Goal: Register for event/course

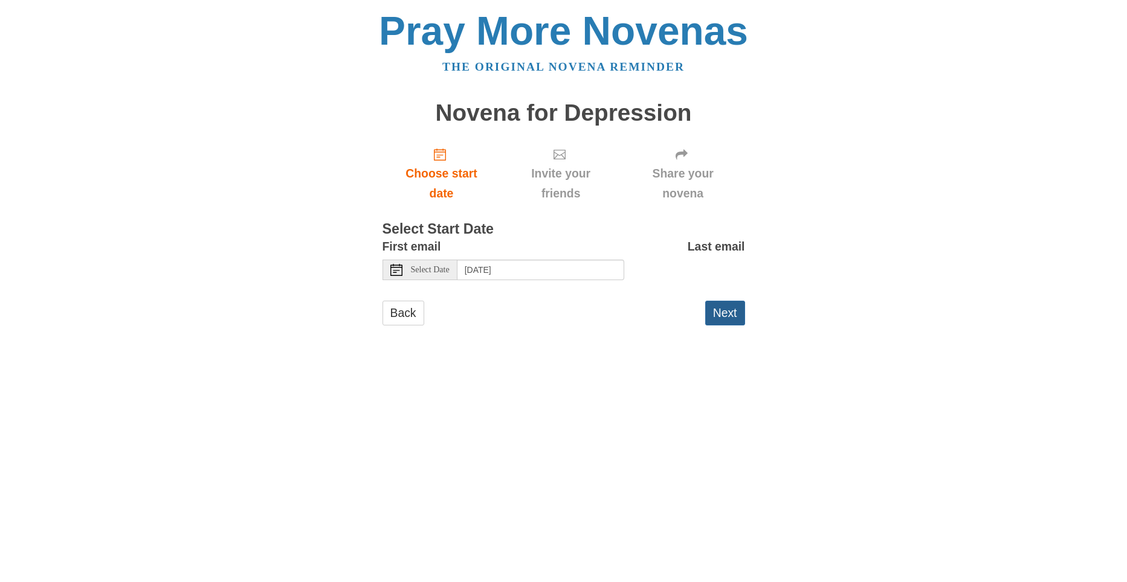
click at [728, 312] on button "Next" at bounding box center [725, 313] width 40 height 25
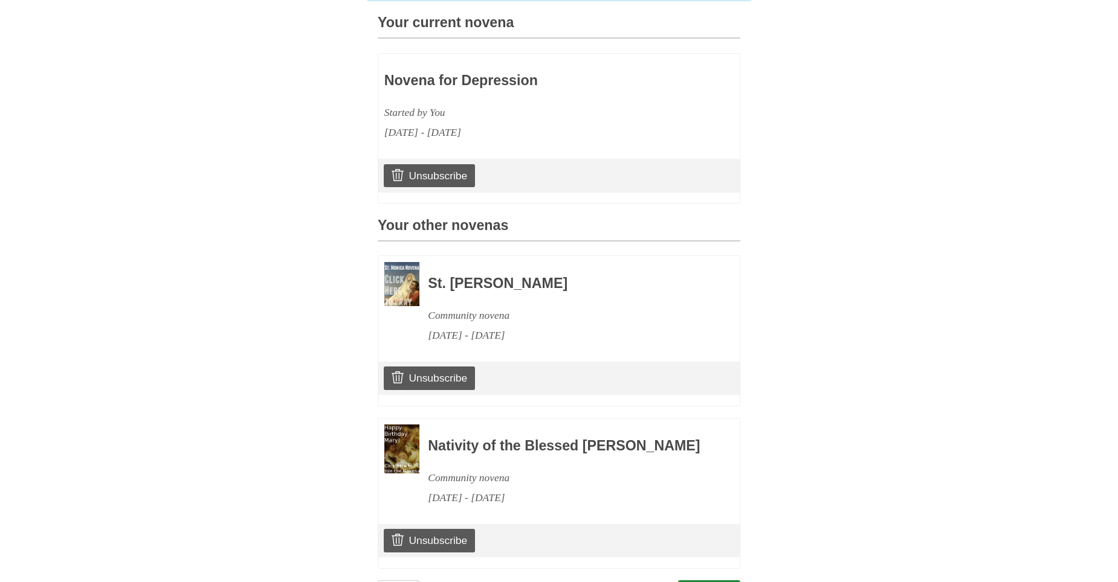
scroll to position [321, 0]
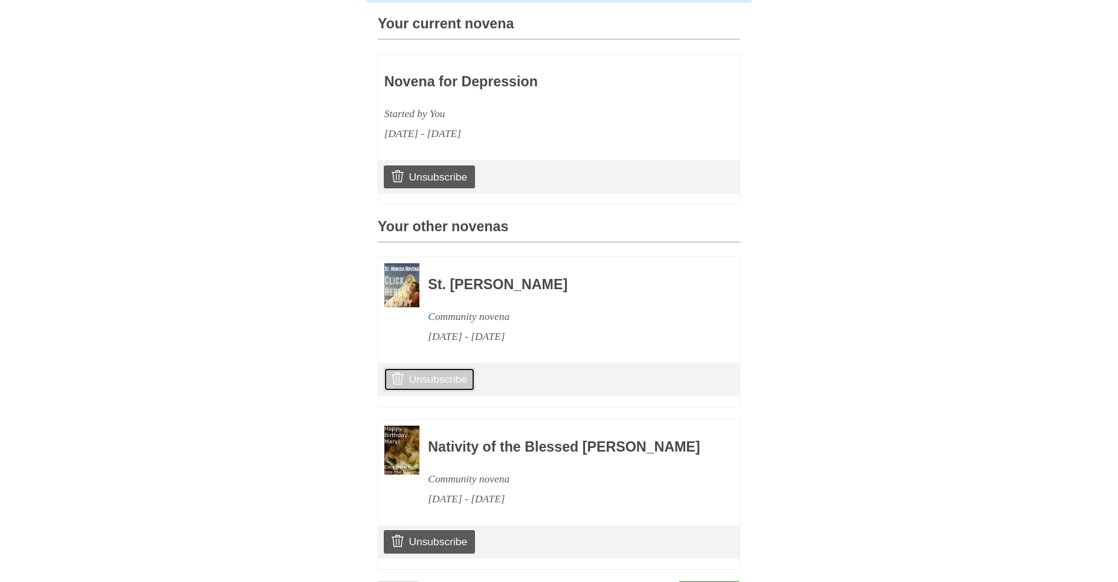
click at [432, 391] on link "Unsubscribe" at bounding box center [429, 379] width 91 height 23
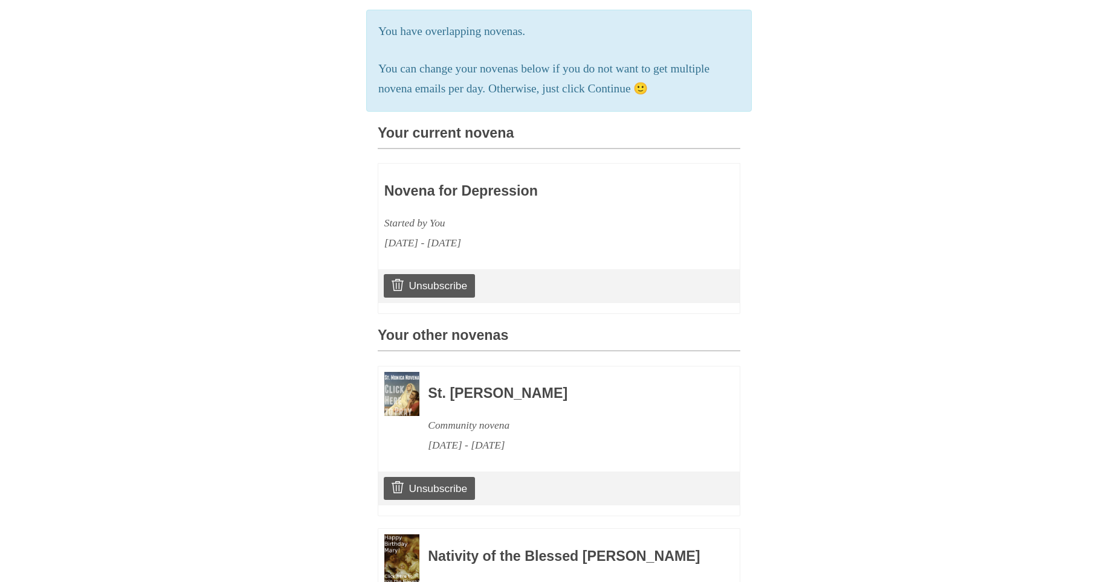
scroll to position [472, 0]
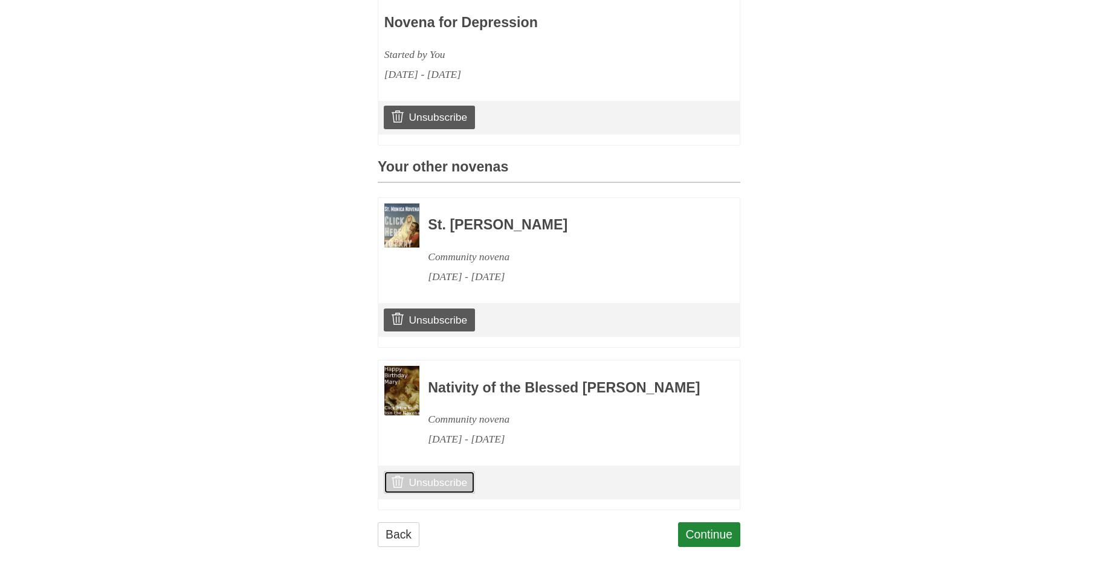
click at [451, 480] on link "Unsubscribe" at bounding box center [429, 482] width 91 height 23
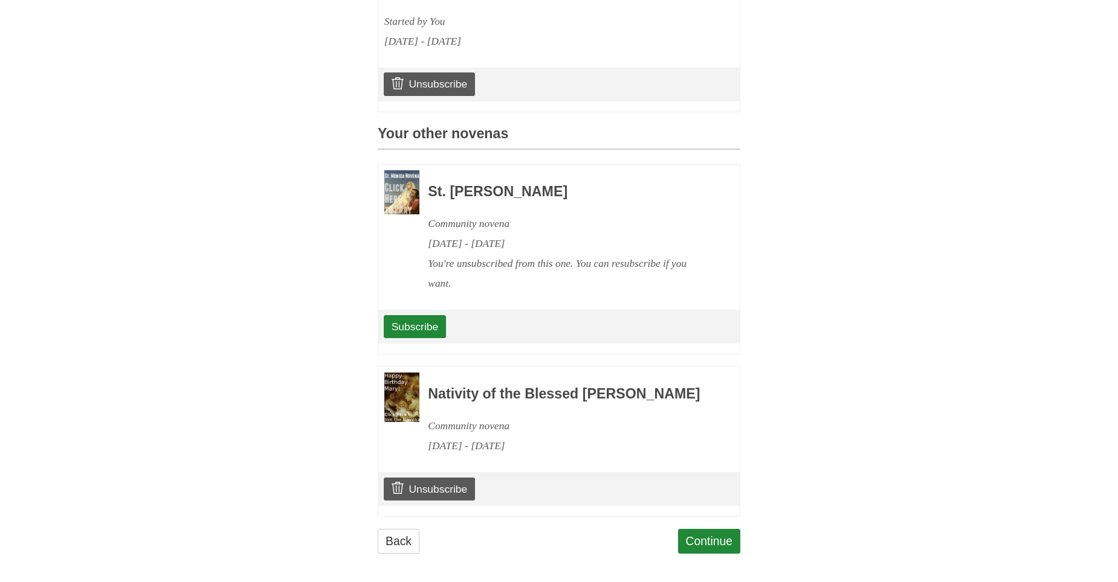
scroll to position [498, 0]
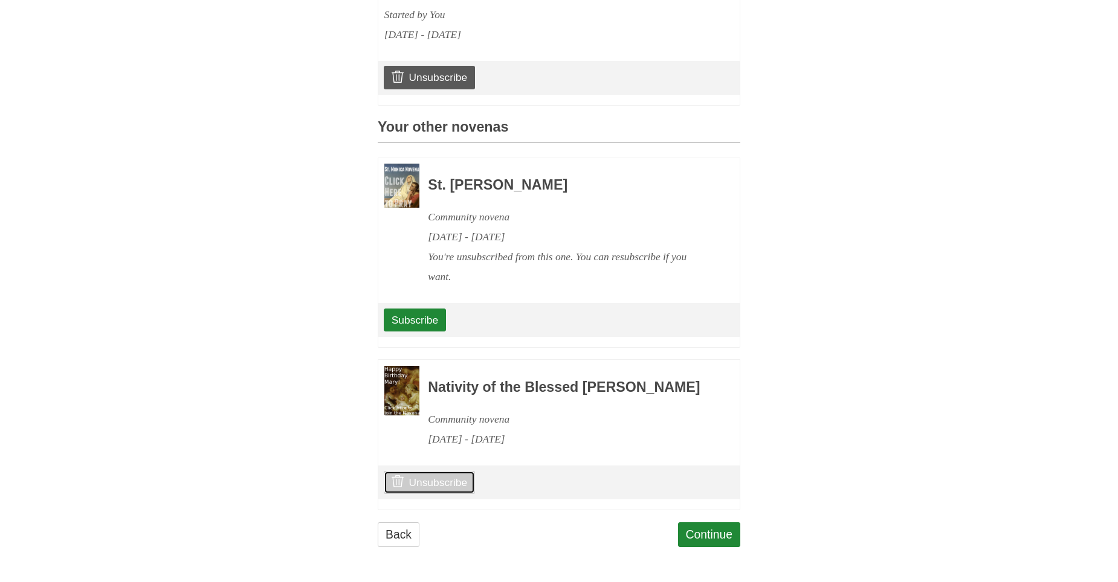
click at [448, 494] on link "Unsubscribe" at bounding box center [429, 482] width 91 height 23
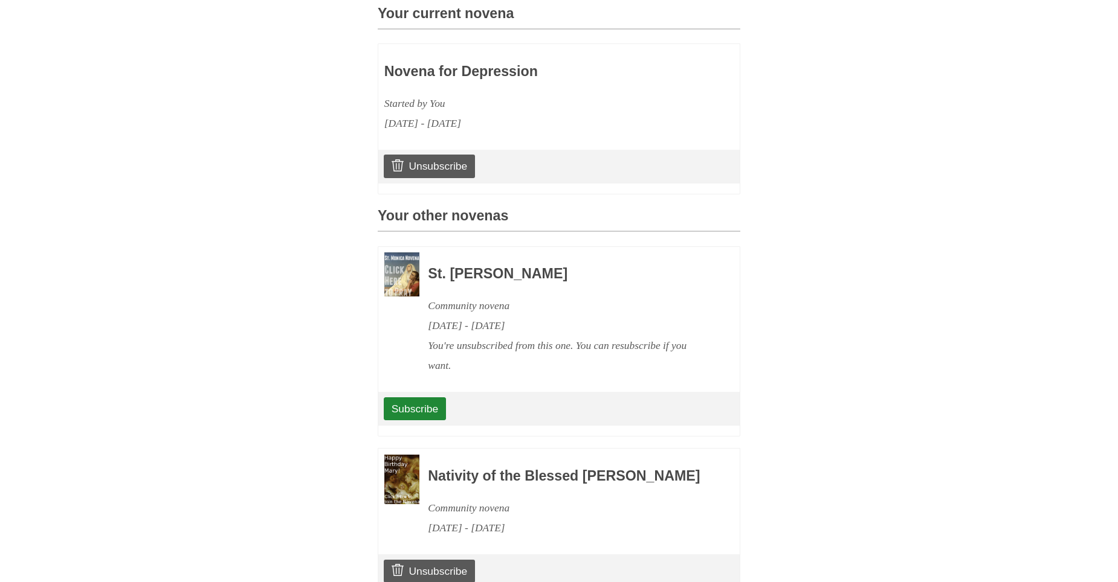
scroll to position [512, 0]
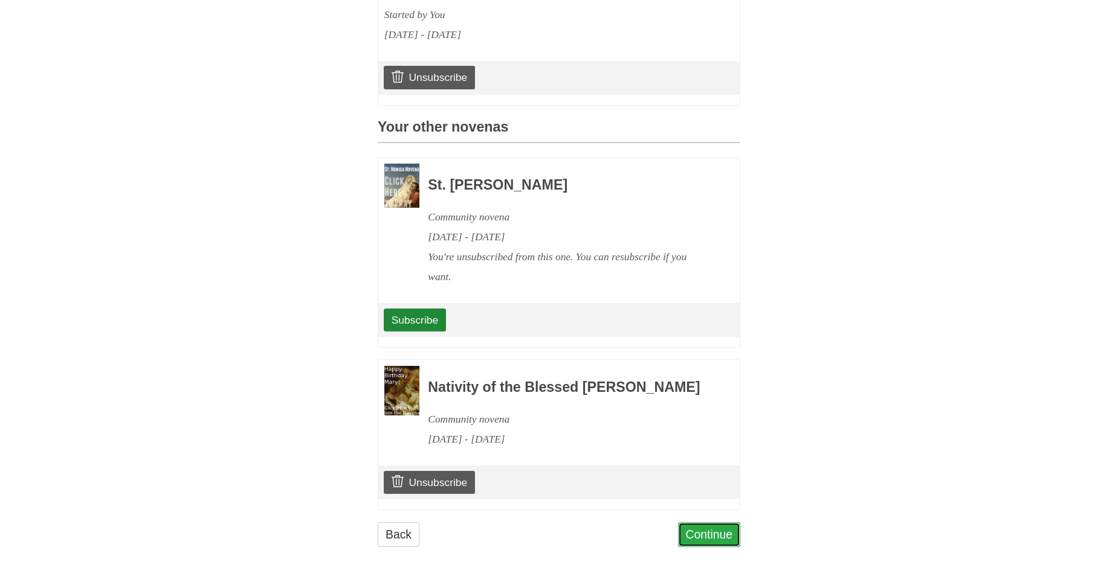
click at [687, 538] on link "Continue" at bounding box center [709, 535] width 63 height 25
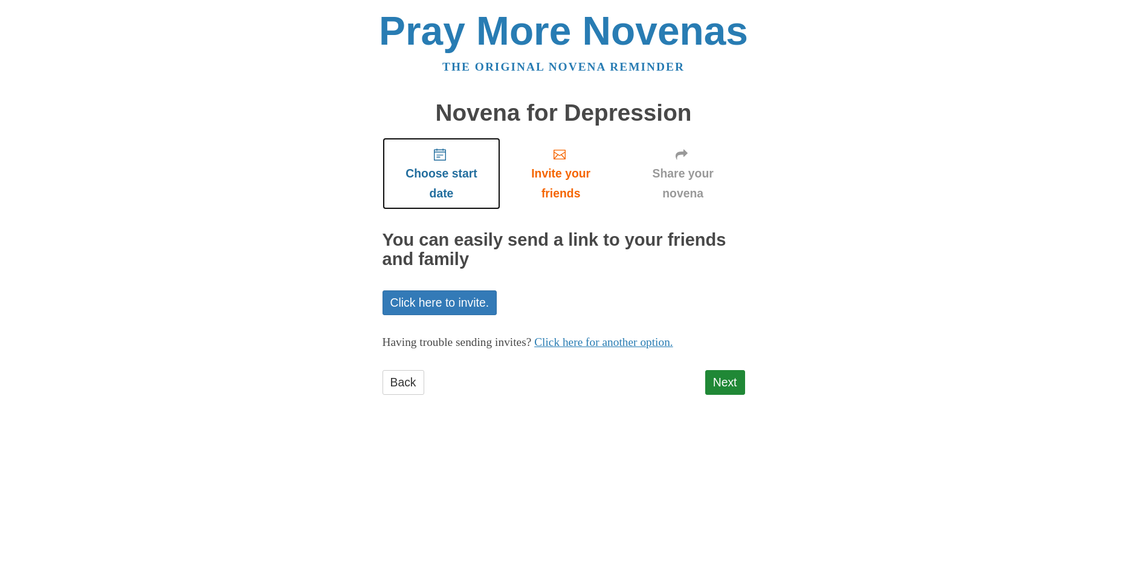
click at [426, 176] on span "Choose start date" at bounding box center [441, 184] width 94 height 40
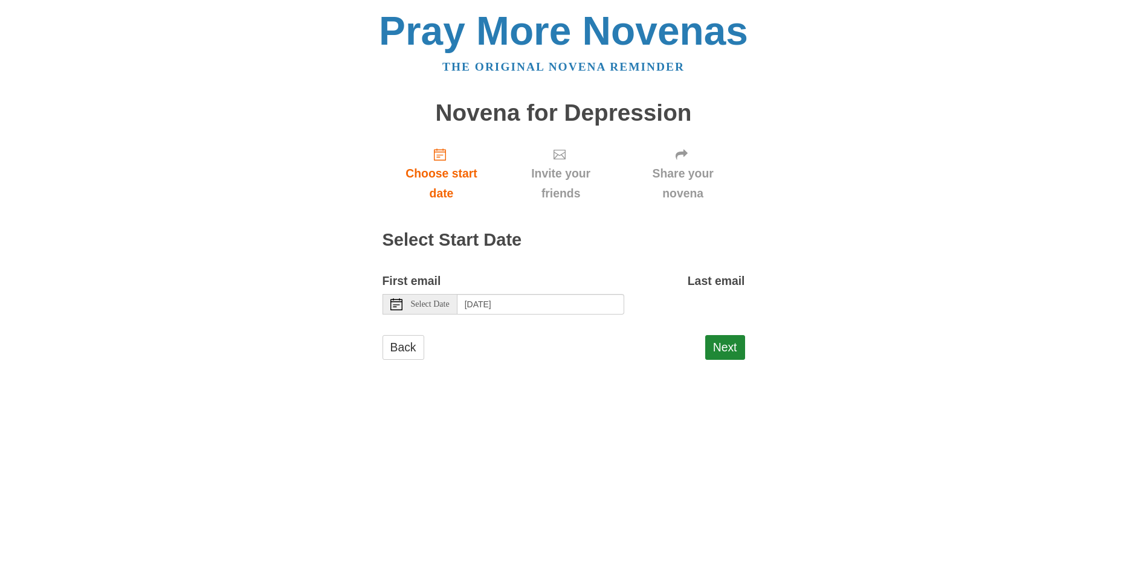
click at [431, 303] on span "Select Date" at bounding box center [430, 304] width 39 height 8
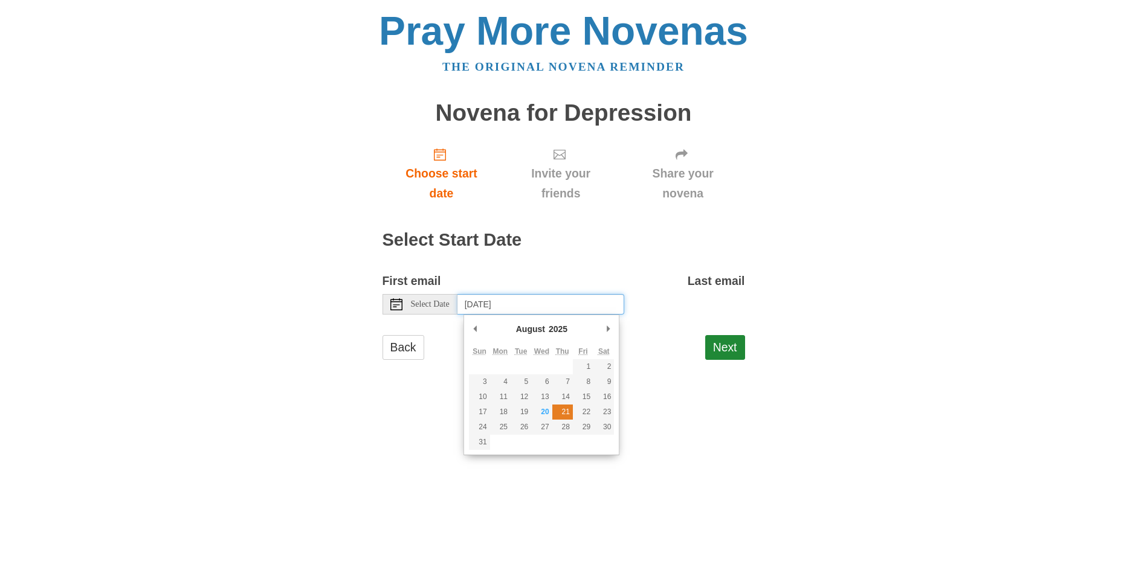
type input "Thursday, August 21st"
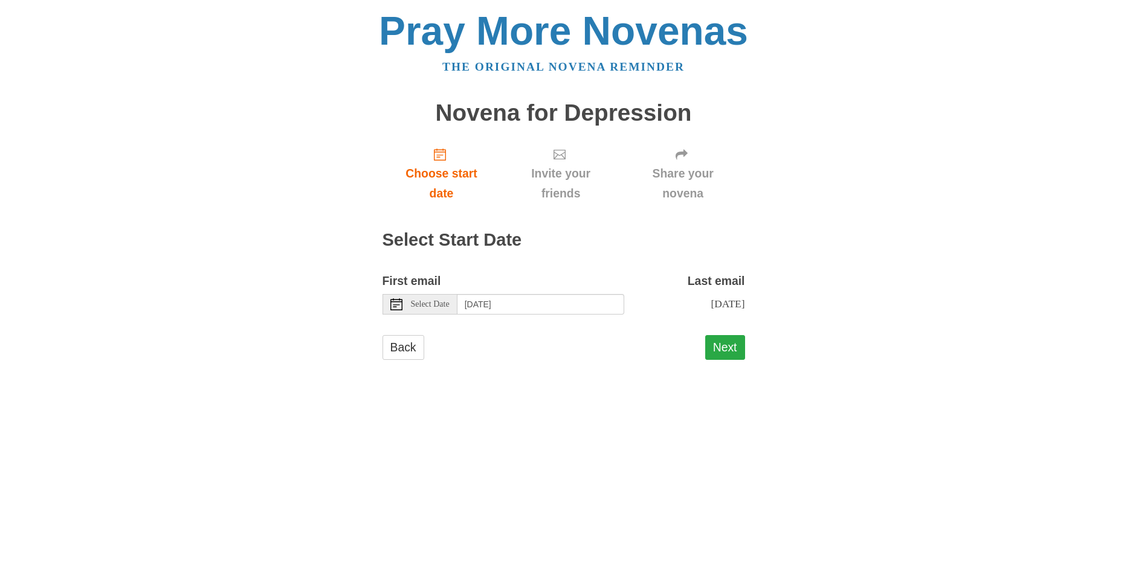
click at [730, 346] on button "Next" at bounding box center [725, 347] width 40 height 25
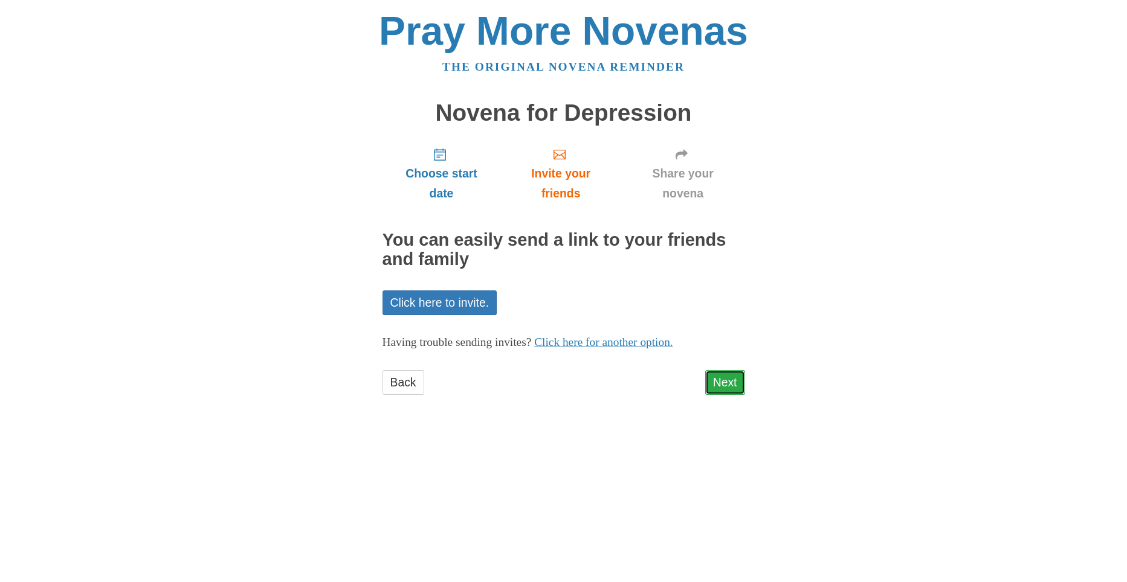
click at [730, 385] on link "Next" at bounding box center [725, 382] width 40 height 25
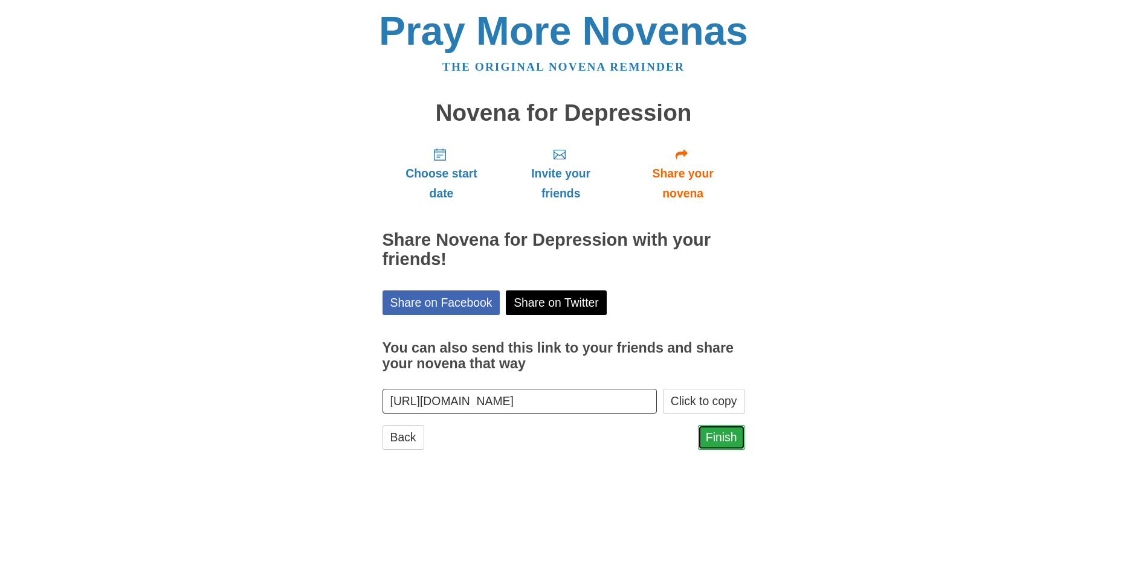
click at [720, 435] on link "Finish" at bounding box center [721, 437] width 47 height 25
